Goal: Task Accomplishment & Management: Complete application form

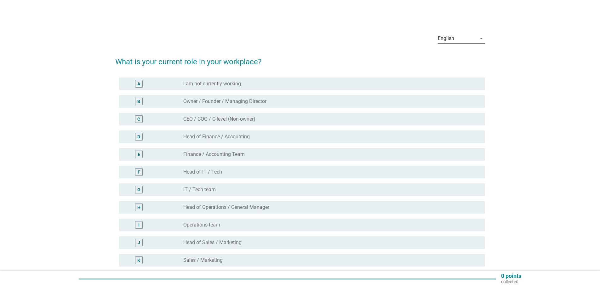
click at [479, 38] on icon "arrow_drop_down" at bounding box center [481, 39] width 8 height 8
click at [467, 57] on div "Bahasa Melayu" at bounding box center [460, 59] width 37 height 8
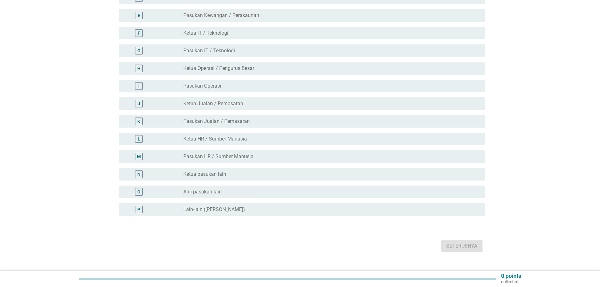
scroll to position [150, 0]
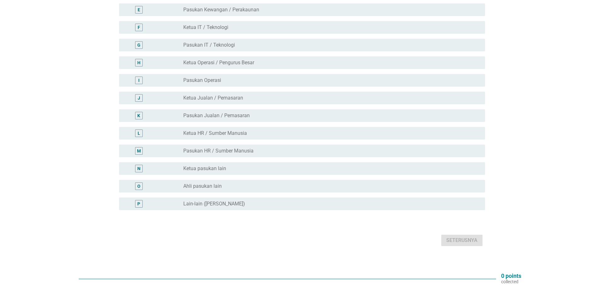
click at [139, 201] on div "P" at bounding box center [138, 204] width 3 height 7
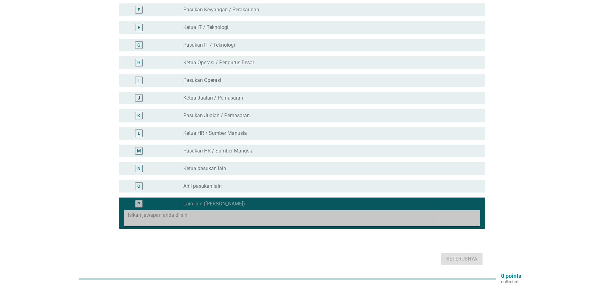
click at [140, 201] on div "P" at bounding box center [138, 204] width 3 height 7
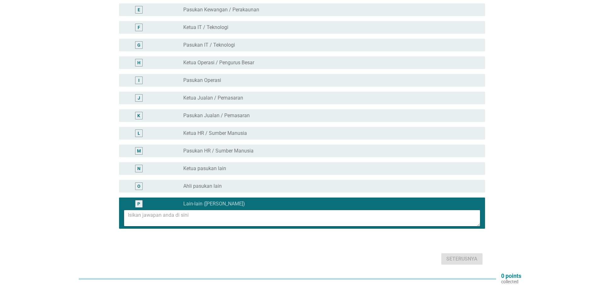
click at [139, 148] on div "M" at bounding box center [139, 151] width 4 height 7
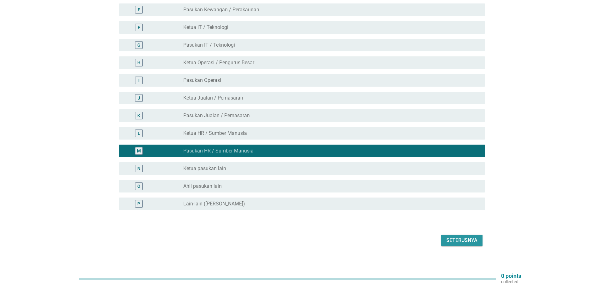
click at [465, 236] on div "Seterusnya" at bounding box center [461, 240] width 31 height 8
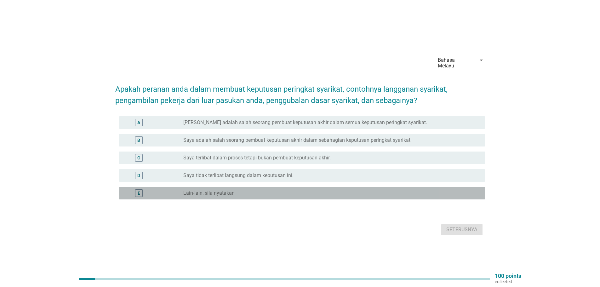
click at [136, 190] on div "E" at bounding box center [139, 193] width 8 height 8
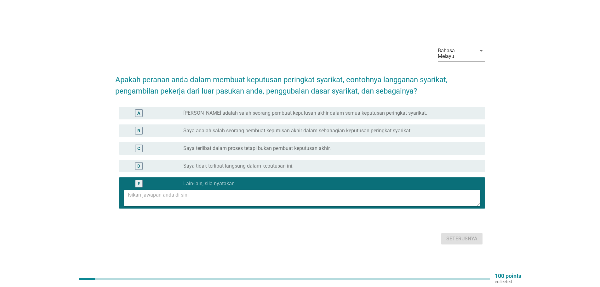
click at [139, 160] on div "D radio_button_unchecked Saya tidak terlibat langsung dalam keputusan ini." at bounding box center [302, 166] width 366 height 13
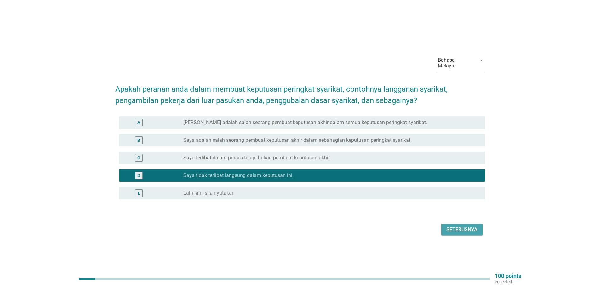
click at [463, 230] on div "Seterusnya" at bounding box center [461, 230] width 31 height 8
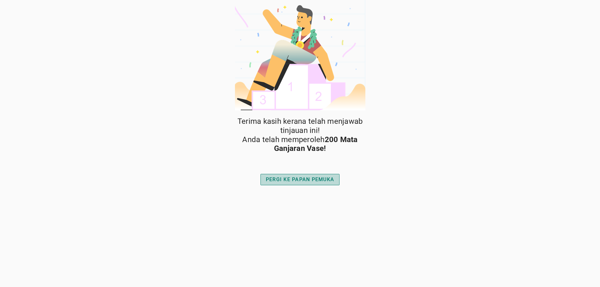
click at [317, 181] on div "PERGI KE PAPAN PEMUKA" at bounding box center [300, 180] width 68 height 8
